Goal: Transaction & Acquisition: Purchase product/service

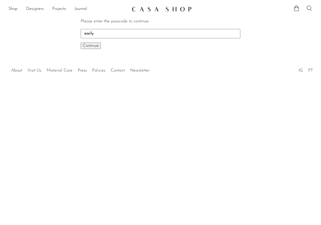
type input "early"
click at [81, 43] on button "Continue One moment..." at bounding box center [91, 46] width 20 height 6
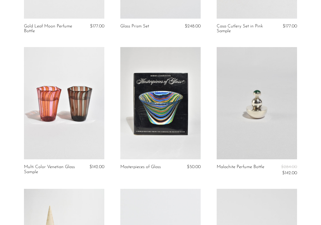
scroll to position [740, 0]
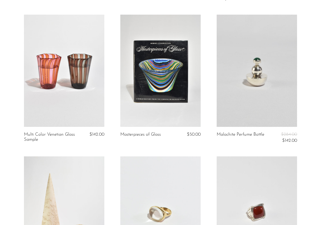
click at [252, 99] on link at bounding box center [257, 71] width 80 height 112
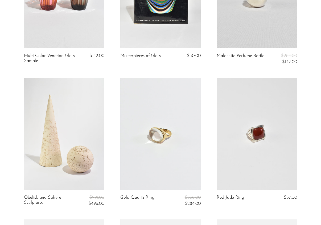
scroll to position [864, 0]
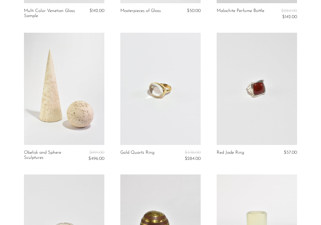
click at [136, 89] on link at bounding box center [160, 89] width 80 height 112
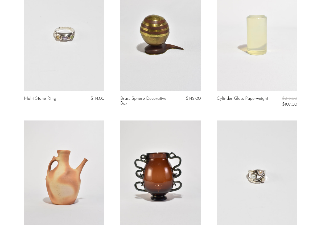
scroll to position [1106, 0]
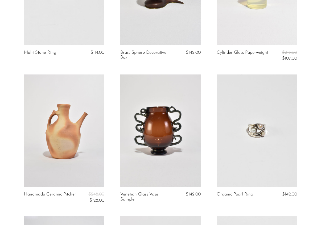
click at [281, 141] on link at bounding box center [257, 131] width 80 height 112
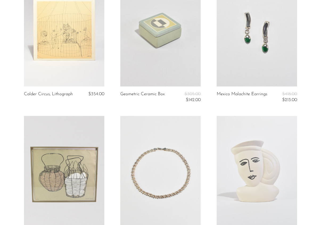
scroll to position [1397, 0]
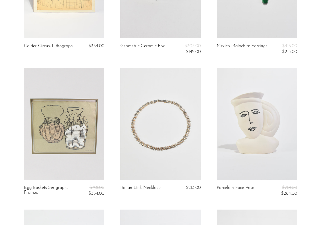
click at [120, 106] on link at bounding box center [160, 124] width 80 height 112
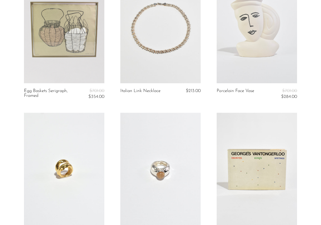
scroll to position [1534, 0]
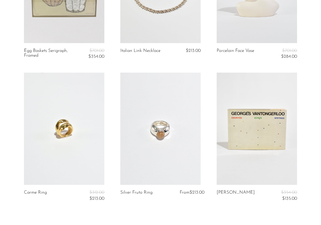
click at [85, 119] on link at bounding box center [64, 129] width 80 height 112
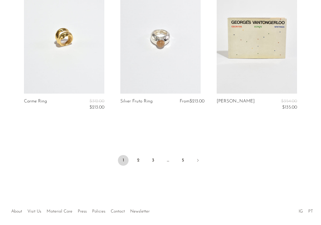
scroll to position [1648, 0]
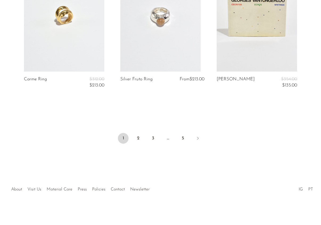
click at [92, 64] on link at bounding box center [64, 15] width 80 height 112
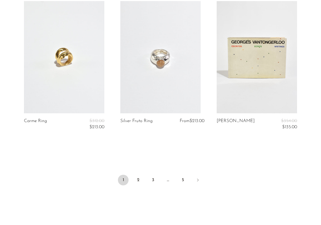
scroll to position [1599, 0]
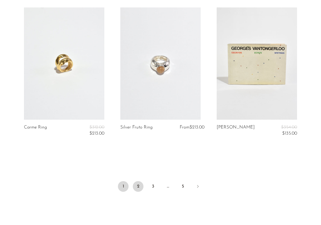
click at [137, 187] on link "2" at bounding box center [138, 186] width 11 height 11
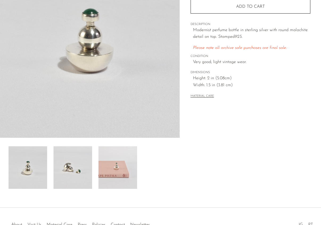
scroll to position [121, 0]
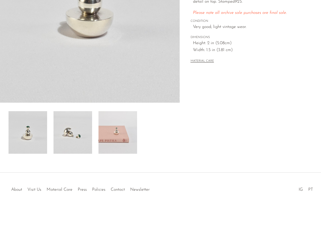
click at [84, 142] on img at bounding box center [73, 132] width 39 height 43
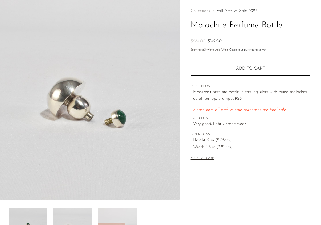
scroll to position [0, 0]
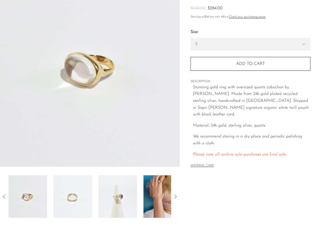
scroll to position [121, 0]
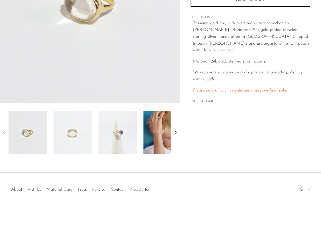
click at [163, 129] on img at bounding box center [163, 132] width 39 height 43
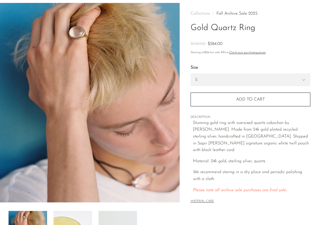
scroll to position [0, 0]
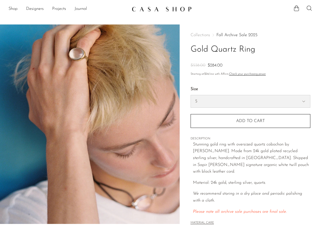
click at [227, 103] on select "5 6 7" at bounding box center [250, 101] width 119 height 12
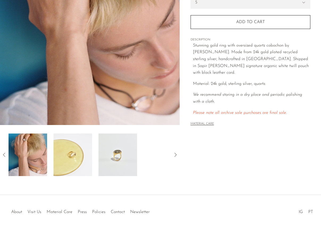
scroll to position [121, 0]
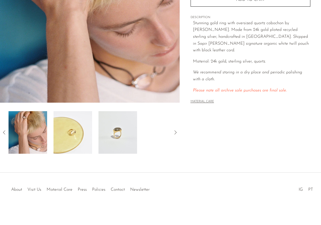
click at [77, 126] on img at bounding box center [73, 132] width 39 height 43
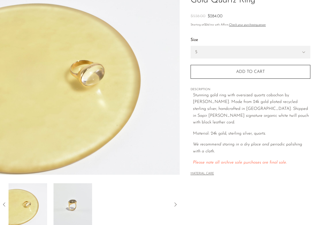
scroll to position [0, 0]
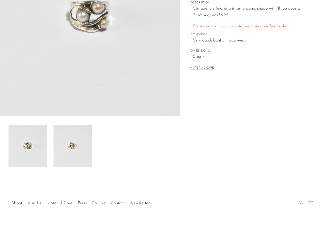
scroll to position [121, 0]
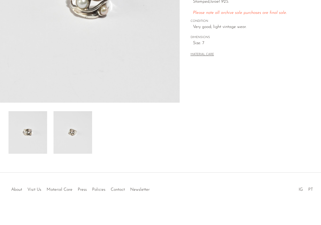
click at [78, 132] on img at bounding box center [73, 132] width 39 height 43
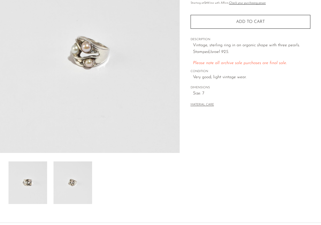
scroll to position [70, 0]
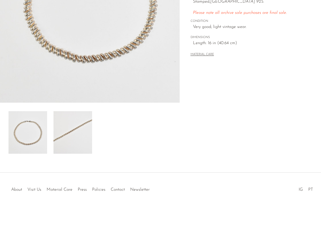
scroll to position [44, 0]
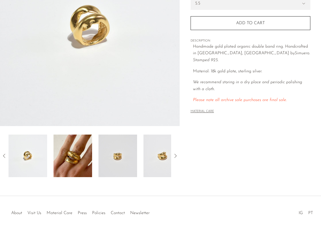
scroll to position [121, 0]
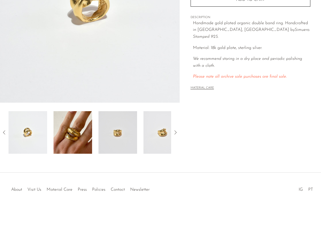
click at [75, 141] on img at bounding box center [73, 132] width 39 height 43
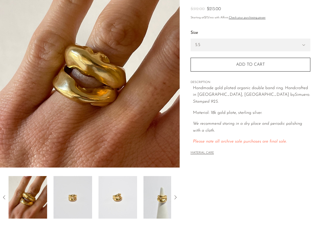
scroll to position [54, 0]
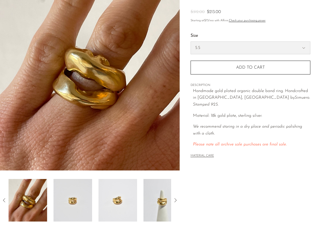
click at [209, 51] on select "5.5 6.5 7" at bounding box center [250, 48] width 119 height 12
click at [155, 191] on img at bounding box center [163, 200] width 39 height 43
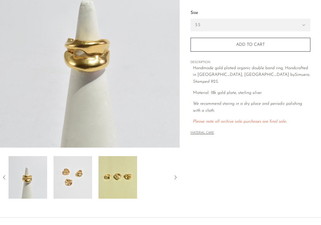
scroll to position [121, 0]
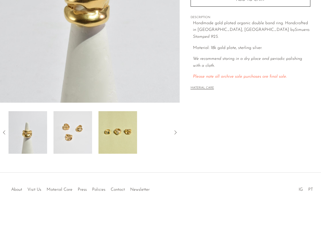
click at [78, 128] on img at bounding box center [73, 132] width 39 height 43
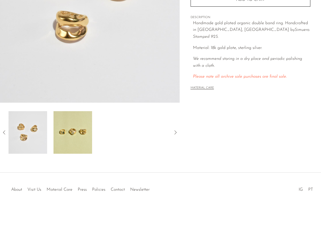
click at [78, 128] on img at bounding box center [73, 132] width 39 height 43
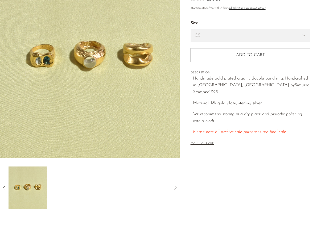
scroll to position [64, 0]
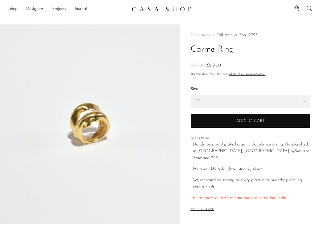
click at [209, 122] on button "Add to cart" at bounding box center [251, 121] width 120 height 14
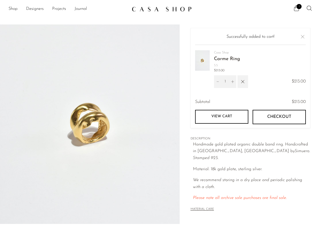
click at [303, 36] on button "Close" at bounding box center [303, 37] width 6 height 6
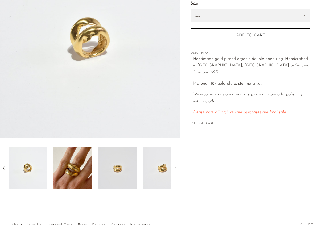
scroll to position [121, 0]
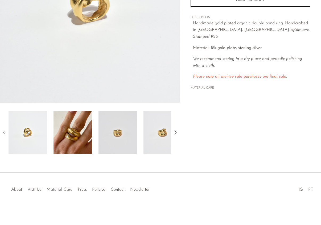
click at [64, 140] on img at bounding box center [73, 132] width 39 height 43
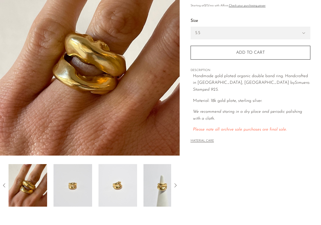
scroll to position [74, 0]
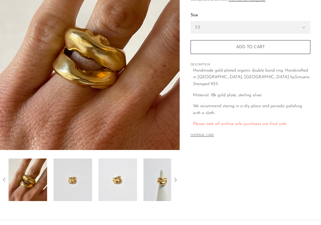
click at [72, 169] on img at bounding box center [73, 180] width 39 height 43
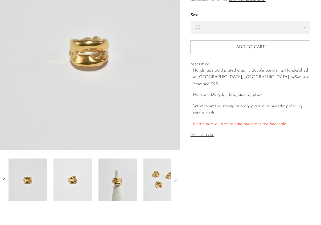
click at [77, 176] on img at bounding box center [73, 180] width 39 height 43
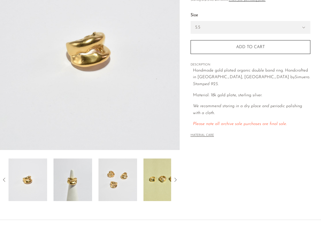
click at [77, 176] on img at bounding box center [73, 180] width 39 height 43
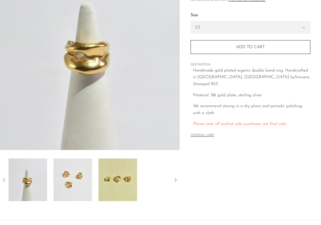
scroll to position [0, 0]
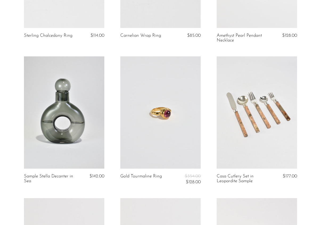
scroll to position [278, 0]
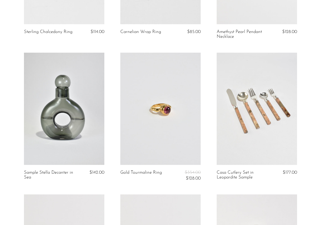
click at [155, 136] on link at bounding box center [160, 109] width 80 height 112
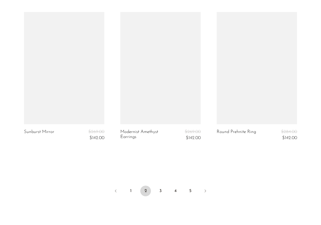
scroll to position [1613, 0]
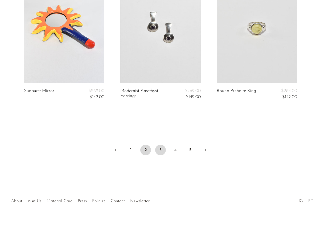
click at [161, 150] on link "3" at bounding box center [160, 150] width 11 height 11
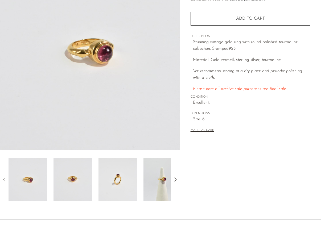
scroll to position [104, 0]
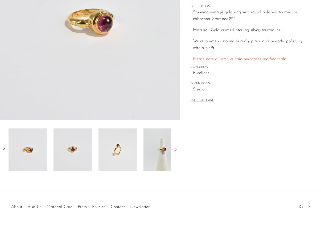
click at [156, 139] on img at bounding box center [163, 150] width 39 height 43
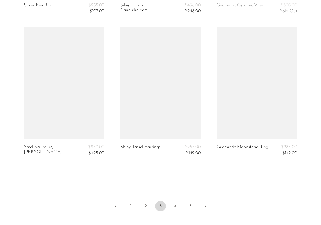
scroll to position [1587, 0]
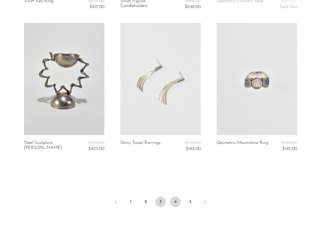
click at [177, 203] on link "4" at bounding box center [175, 202] width 11 height 11
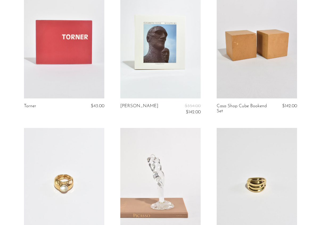
scroll to position [821, 0]
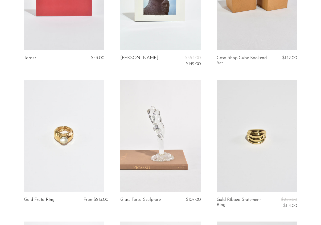
click at [71, 138] on link at bounding box center [64, 136] width 80 height 112
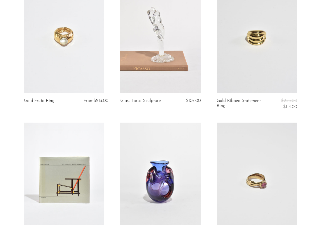
scroll to position [951, 0]
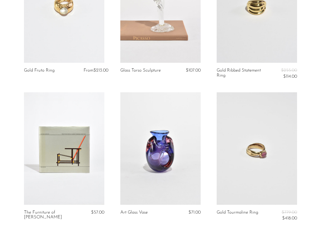
click at [255, 52] on link at bounding box center [257, 6] width 80 height 112
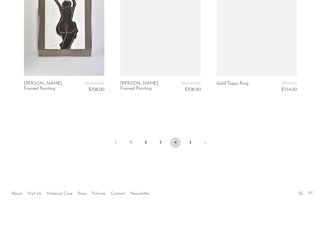
scroll to position [1649, 0]
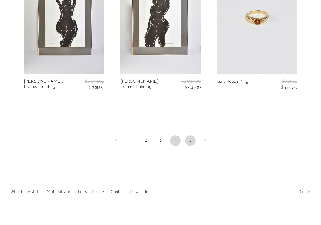
click at [187, 144] on link "5" at bounding box center [190, 141] width 11 height 11
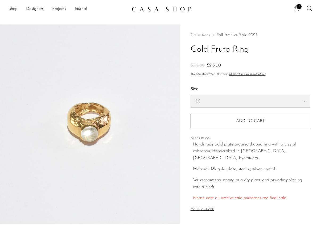
click at [224, 102] on select "5.5 6.5 7" at bounding box center [250, 101] width 119 height 12
click at [191, 95] on select "5.5 6.5 7" at bounding box center [250, 101] width 119 height 12
select select "6.5"
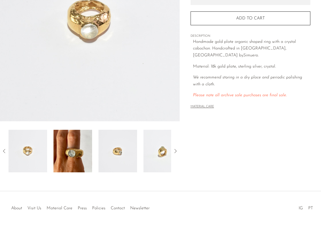
scroll to position [121, 0]
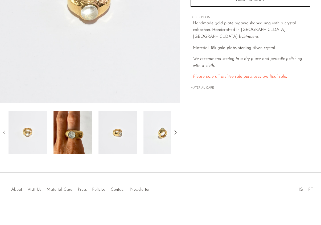
click at [84, 130] on img at bounding box center [73, 132] width 39 height 43
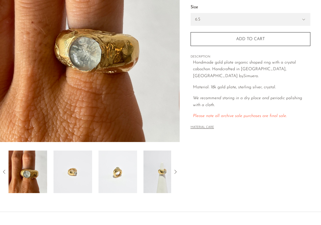
scroll to position [92, 0]
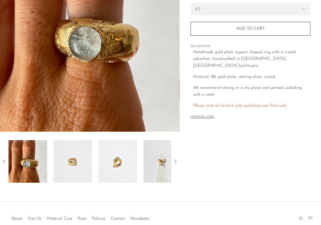
click at [76, 159] on img at bounding box center [73, 161] width 39 height 43
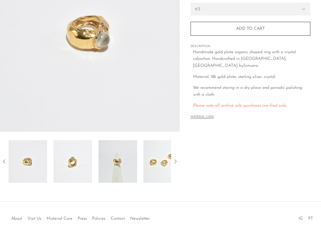
click at [76, 159] on img at bounding box center [73, 161] width 39 height 43
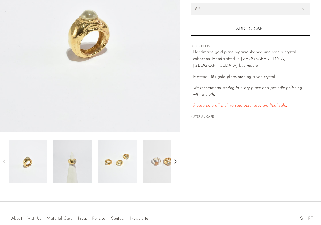
click at [76, 159] on img at bounding box center [73, 161] width 39 height 43
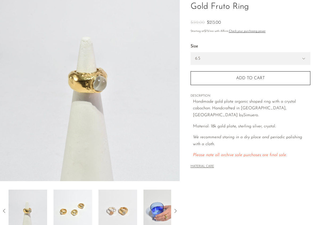
scroll to position [40, 0]
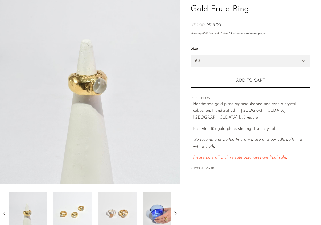
click at [213, 63] on select "5.5 6.5 7" at bounding box center [250, 61] width 119 height 12
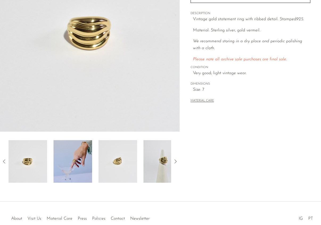
scroll to position [121, 0]
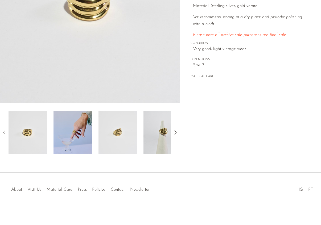
click at [86, 131] on img at bounding box center [73, 132] width 39 height 43
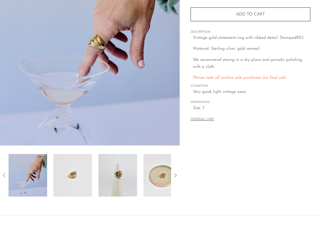
scroll to position [77, 0]
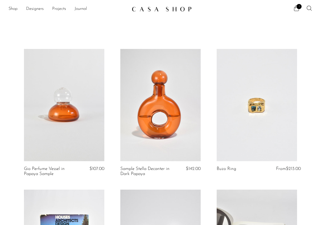
click at [244, 140] on link at bounding box center [257, 105] width 80 height 112
click at [294, 7] on icon at bounding box center [296, 8] width 6 height 6
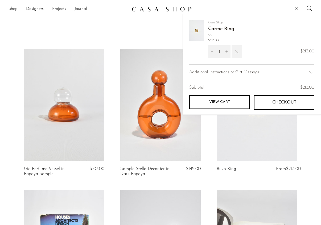
click at [234, 107] on link "View cart" at bounding box center [219, 102] width 60 height 14
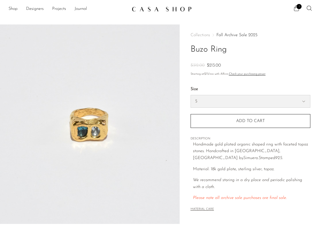
click at [232, 96] on select "5 6 7" at bounding box center [250, 101] width 119 height 12
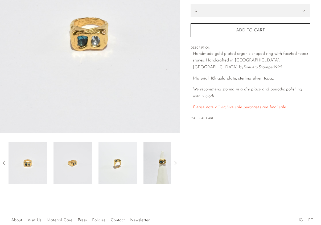
scroll to position [97, 0]
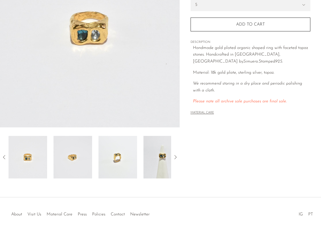
click at [145, 156] on img at bounding box center [163, 157] width 39 height 43
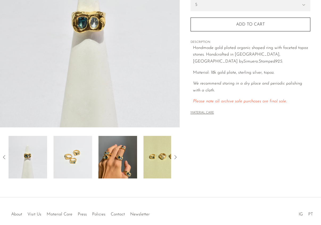
click at [122, 152] on img at bounding box center [118, 157] width 39 height 43
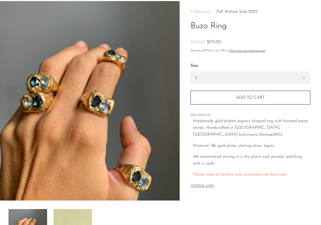
scroll to position [0, 0]
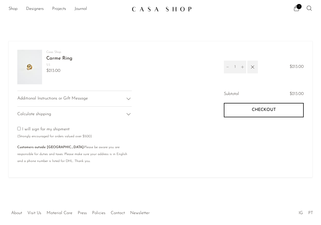
click at [32, 68] on img at bounding box center [29, 67] width 25 height 35
click at [295, 8] on icon at bounding box center [296, 8] width 5 height 6
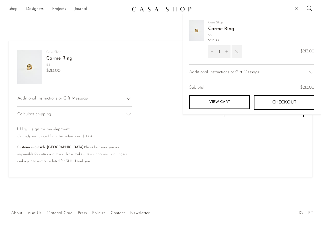
click at [202, 32] on img at bounding box center [196, 30] width 15 height 21
click at [213, 28] on link "Carme Ring" at bounding box center [221, 29] width 26 height 5
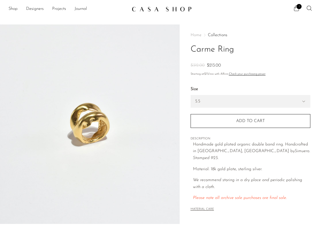
click at [129, 111] on img at bounding box center [90, 124] width 180 height 200
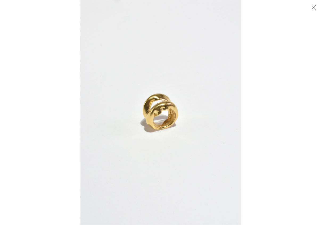
click at [129, 111] on img at bounding box center [160, 112] width 161 height 225
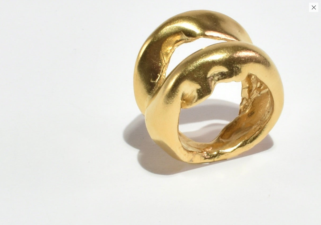
click at [313, 9] on button "Close" at bounding box center [313, 7] width 9 height 9
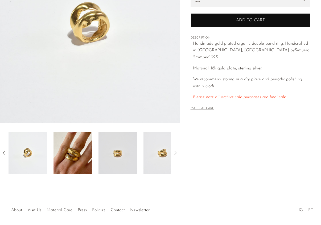
scroll to position [121, 0]
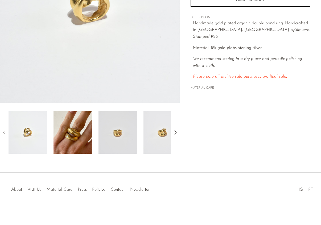
click at [73, 133] on img at bounding box center [73, 132] width 39 height 43
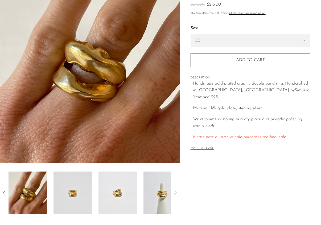
scroll to position [0, 0]
